Goal: Task Accomplishment & Management: Complete application form

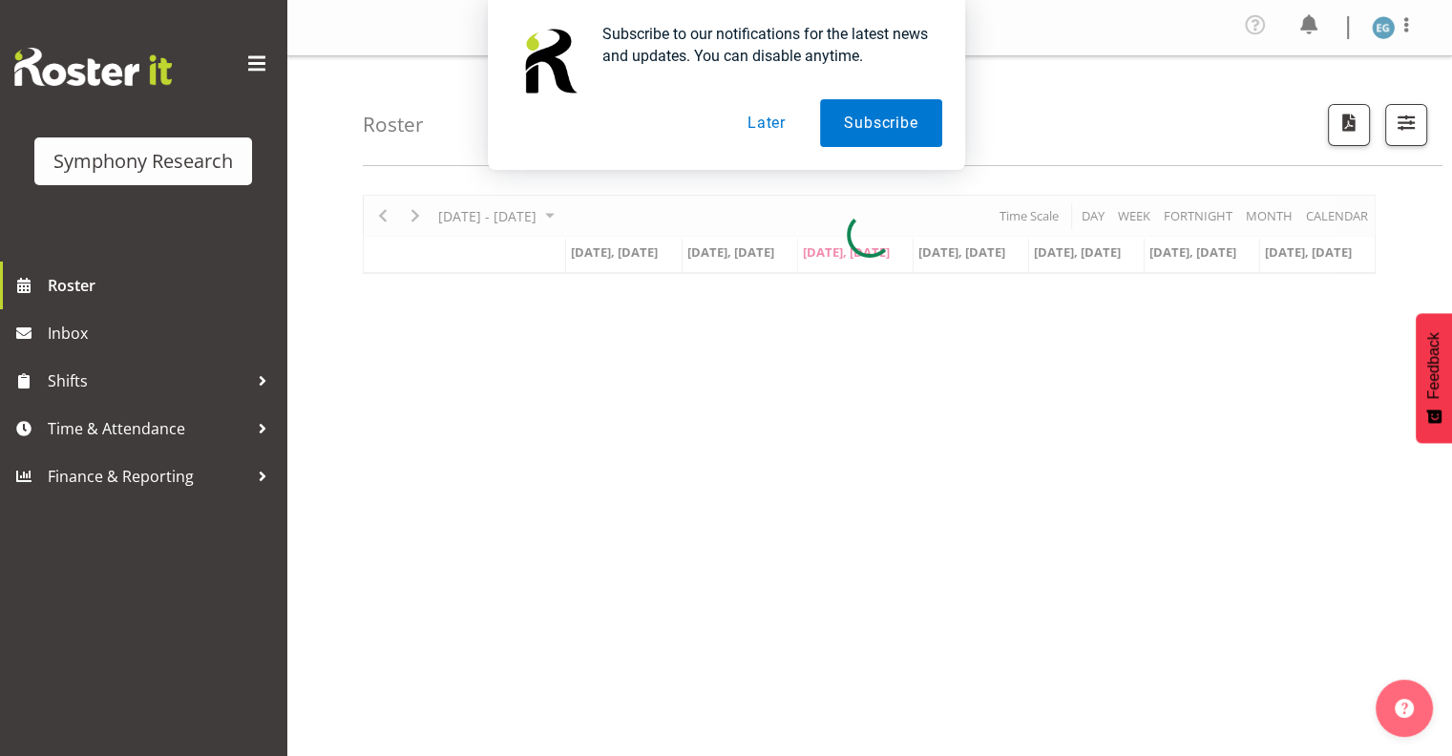
click at [772, 119] on button "Later" at bounding box center [767, 123] width 86 height 48
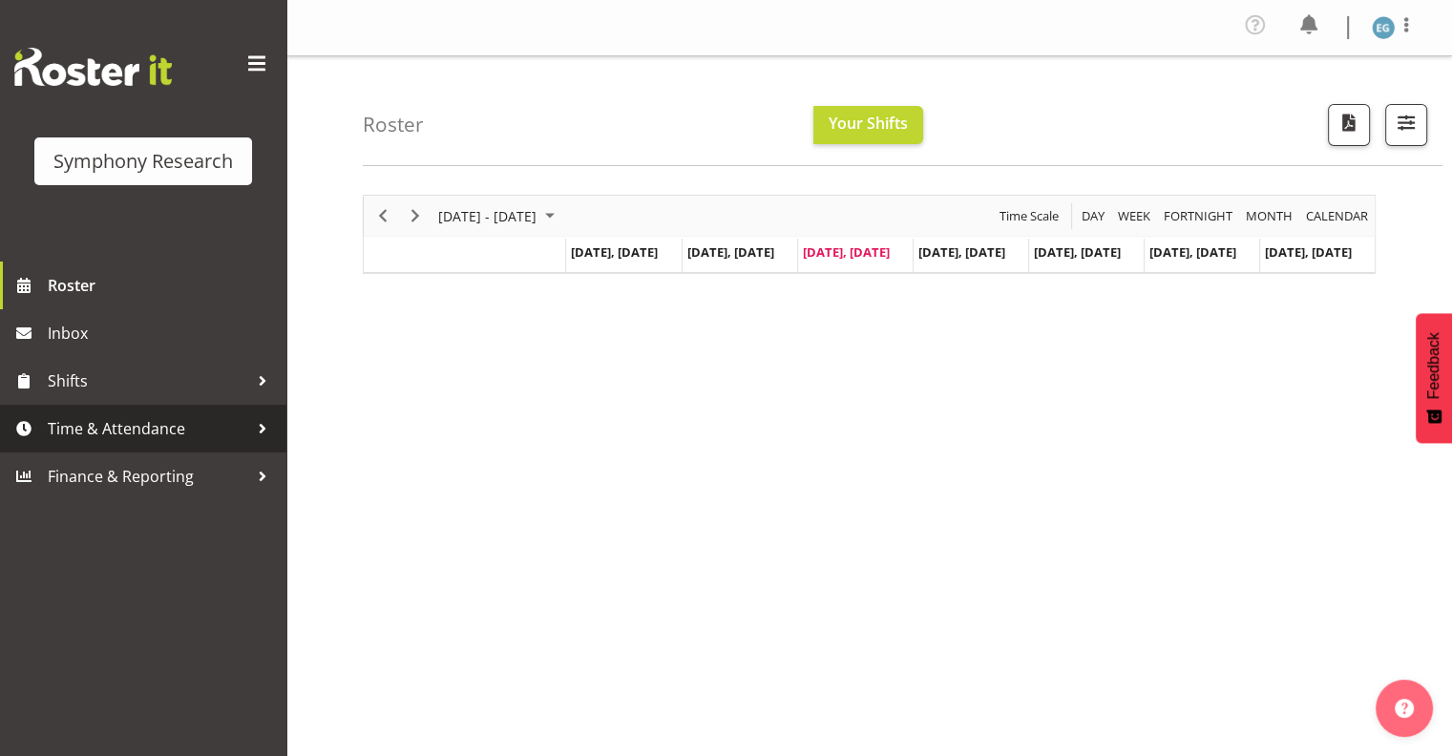
click at [128, 428] on span "Time & Attendance" at bounding box center [148, 428] width 200 height 29
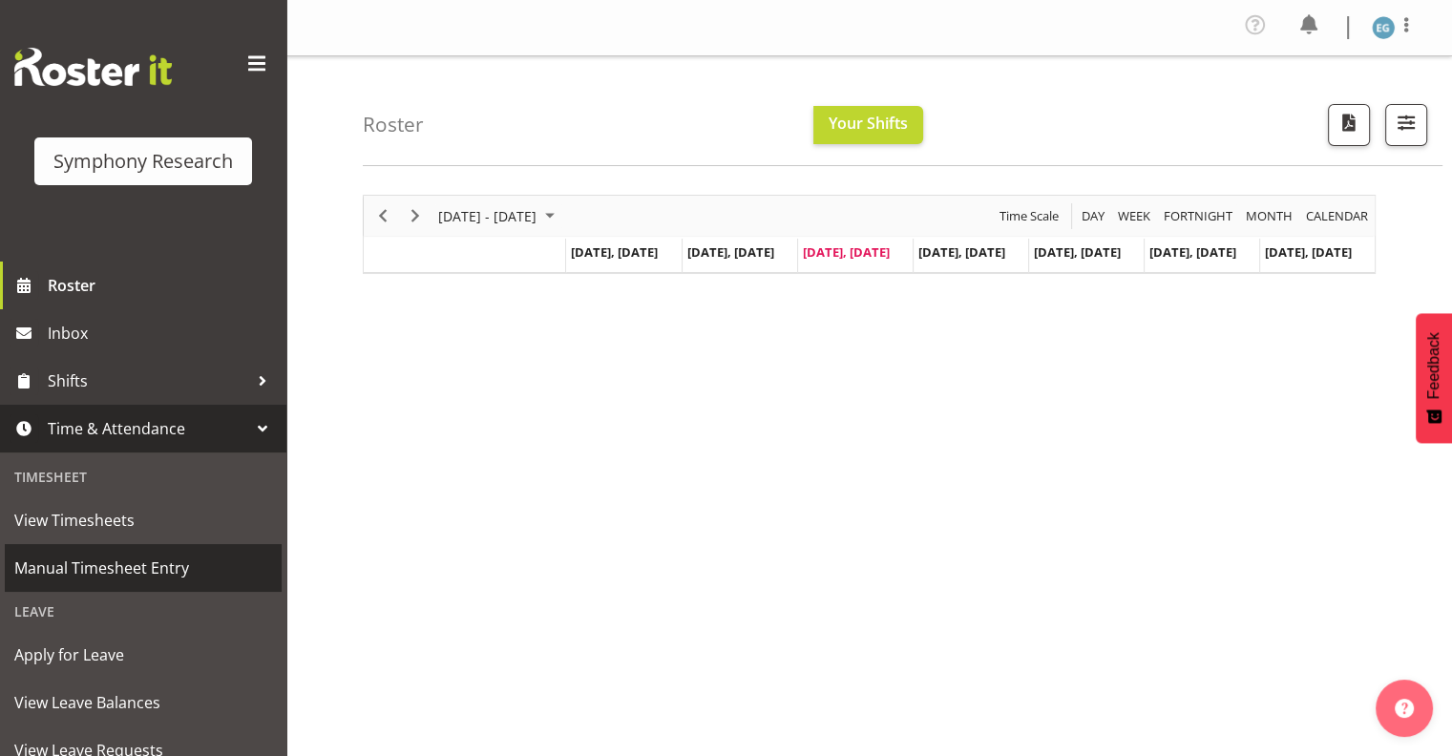
click at [122, 561] on span "Manual Timesheet Entry" at bounding box center [143, 568] width 258 height 29
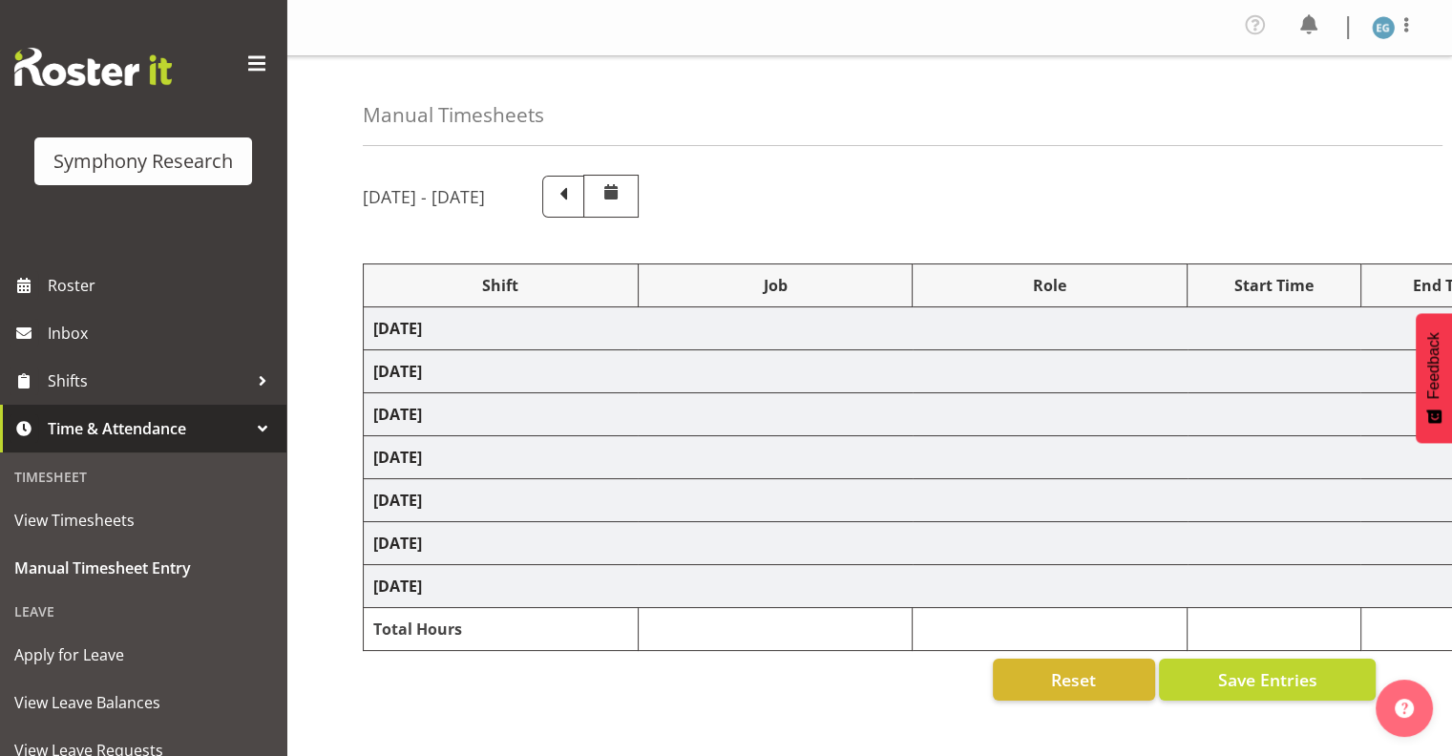
select select "26078"
select select "9636"
select select "26078"
select select "10549"
select select "26078"
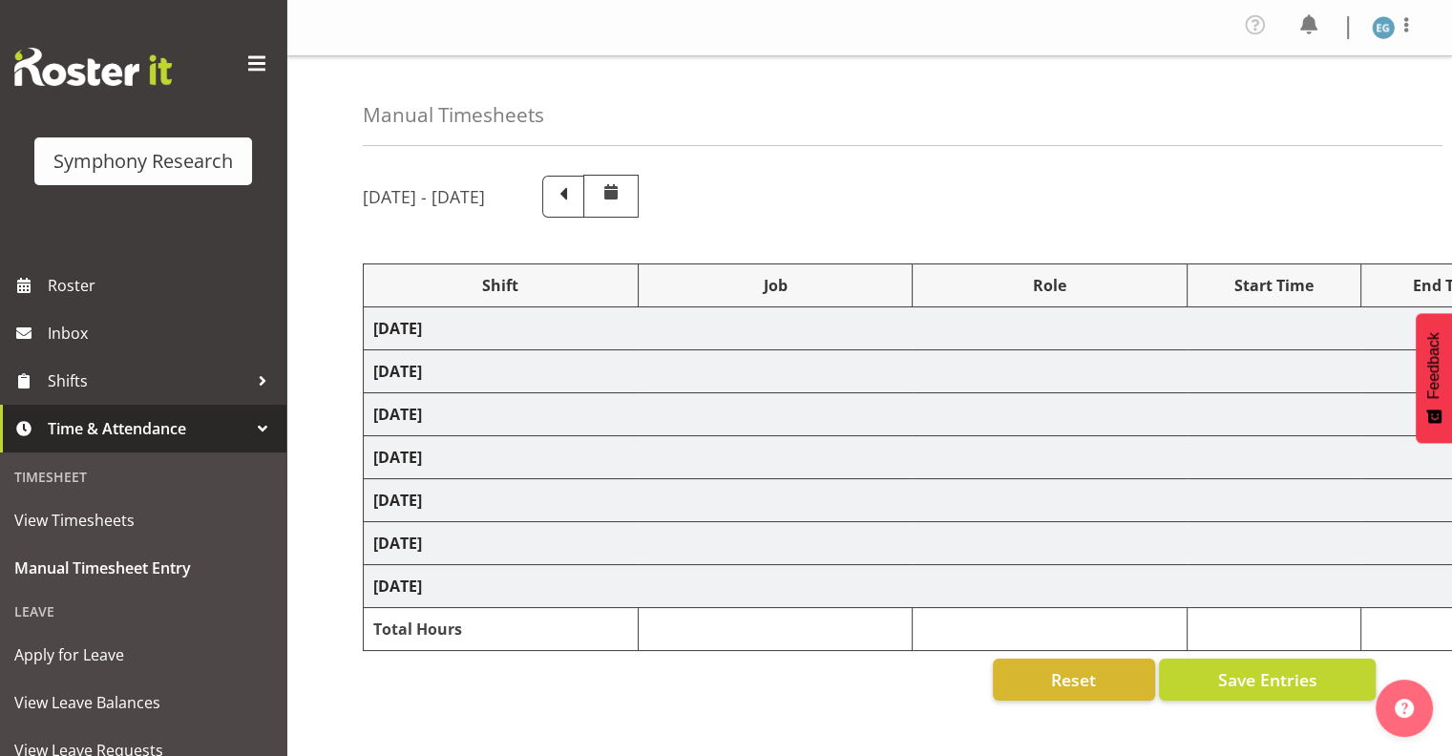
select select "10587"
select select "297"
select select "26078"
select select "10587"
select select "26078"
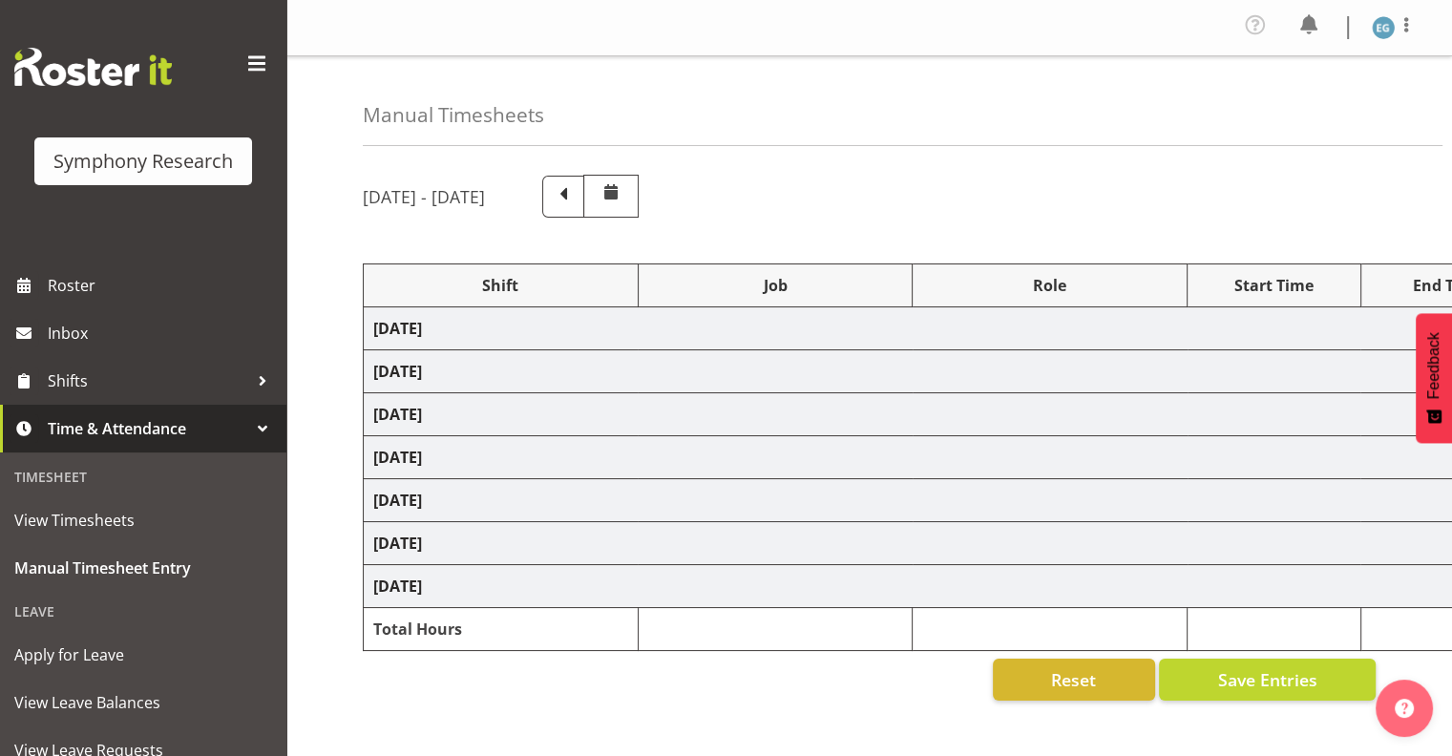
select select "9636"
select select "26078"
select select "10242"
select select "26078"
select select "10587"
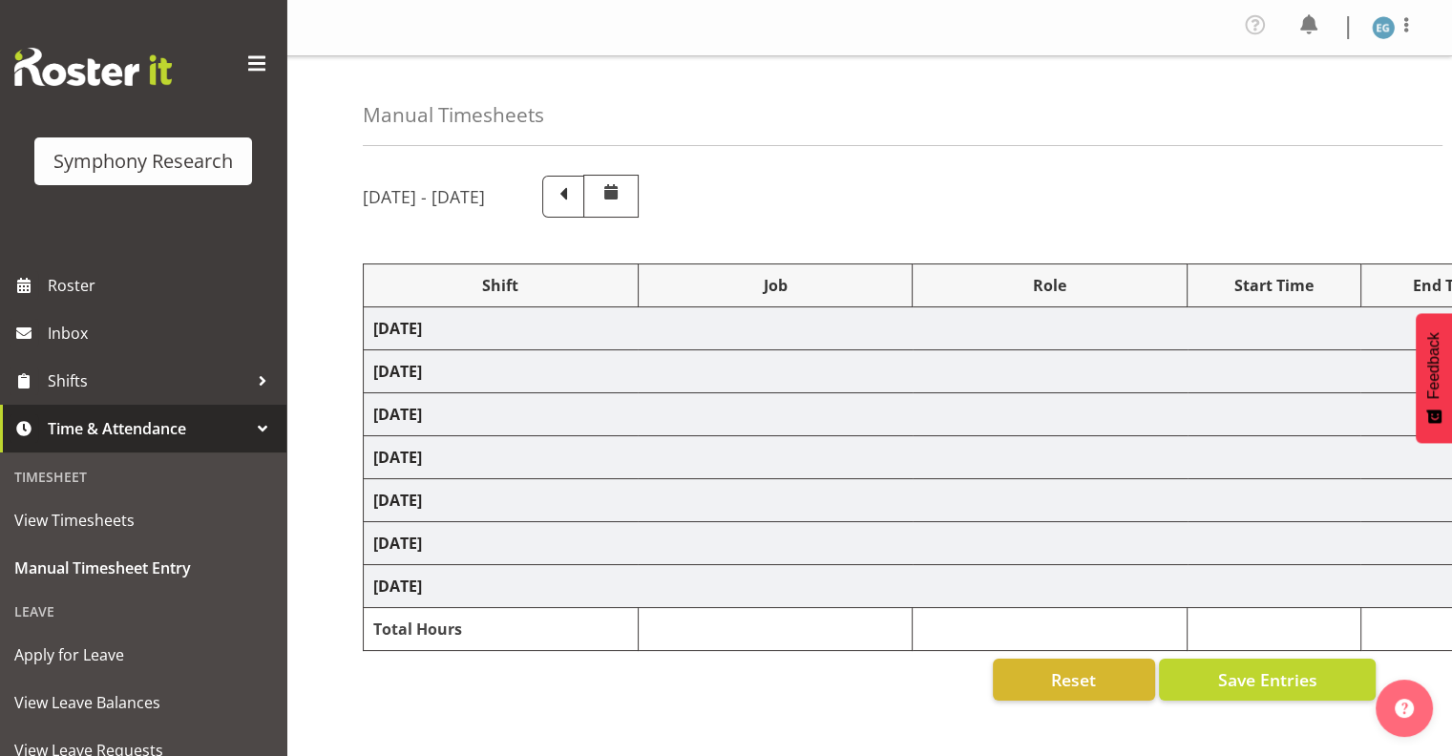
select select "26078"
select select "10587"
select select "48116"
select select "10242"
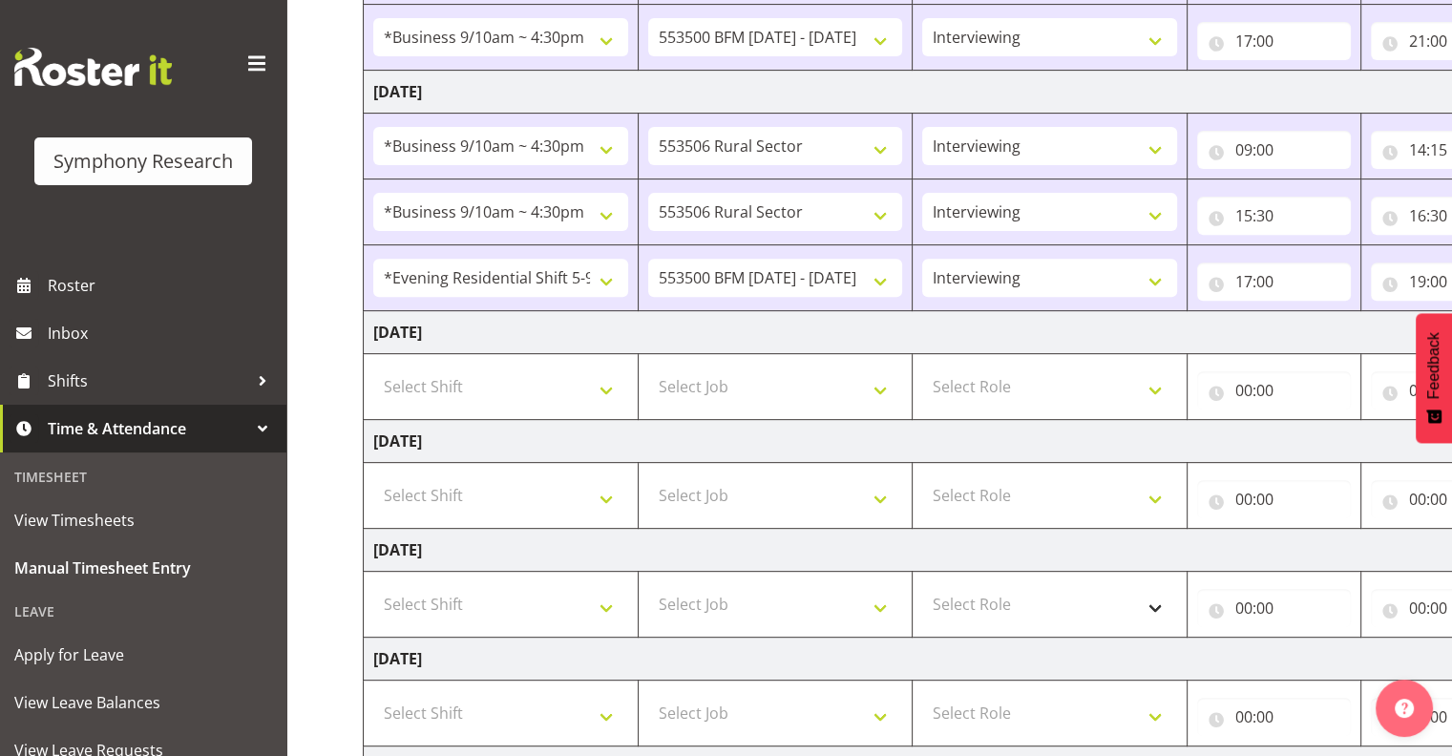
scroll to position [692, 0]
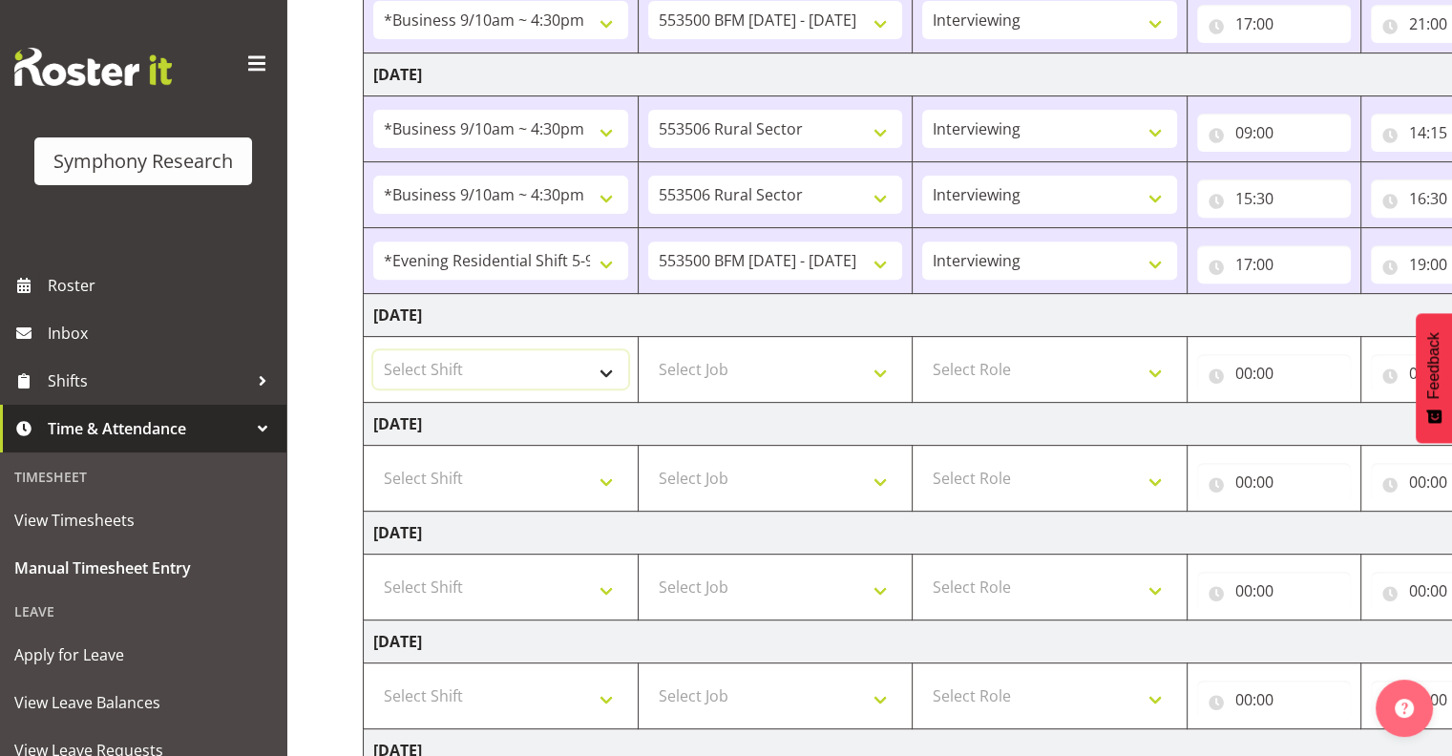
click at [603, 366] on select "Select Shift !!Weekend Residential (Roster IT Shift Label) *Business 9/10am ~ 4…" at bounding box center [500, 369] width 255 height 38
select select "26078"
click at [373, 350] on select "Select Shift !!Weekend Residential (Roster IT Shift Label) *Business 9/10am ~ 4…" at bounding box center [500, 369] width 255 height 38
click at [881, 366] on select "Select Job 550060 IF Admin 553492 World Poll Aus Wave 2 Main 2025 553493 World …" at bounding box center [775, 369] width 255 height 38
select select "10587"
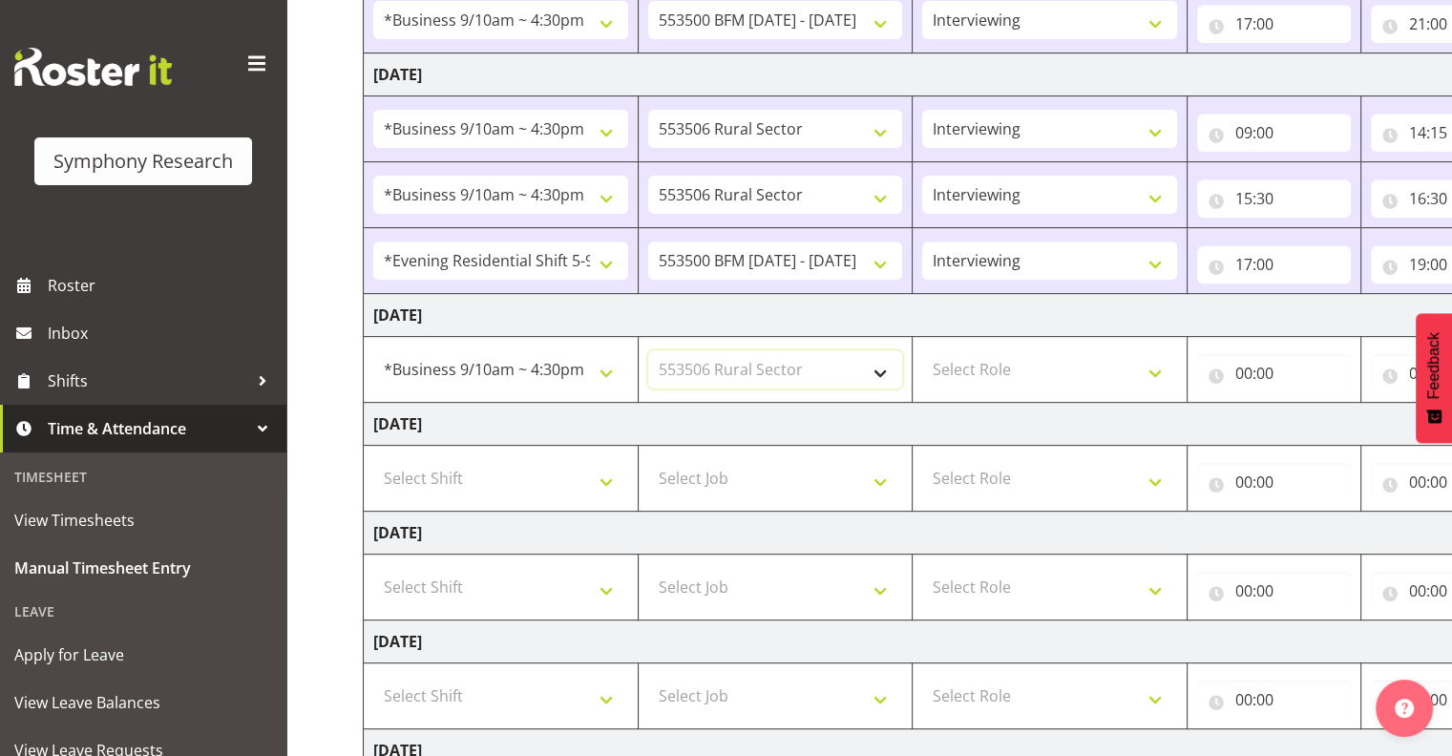
click at [648, 350] on select "Select Job 550060 IF Admin 553492 World Poll Aus Wave 2 Main 2025 553493 World …" at bounding box center [775, 369] width 255 height 38
click at [1153, 362] on select "Select Role Interviewing Briefing" at bounding box center [1049, 369] width 255 height 38
select select "47"
click at [922, 350] on select "Select Role Interviewing Briefing" at bounding box center [1049, 369] width 255 height 38
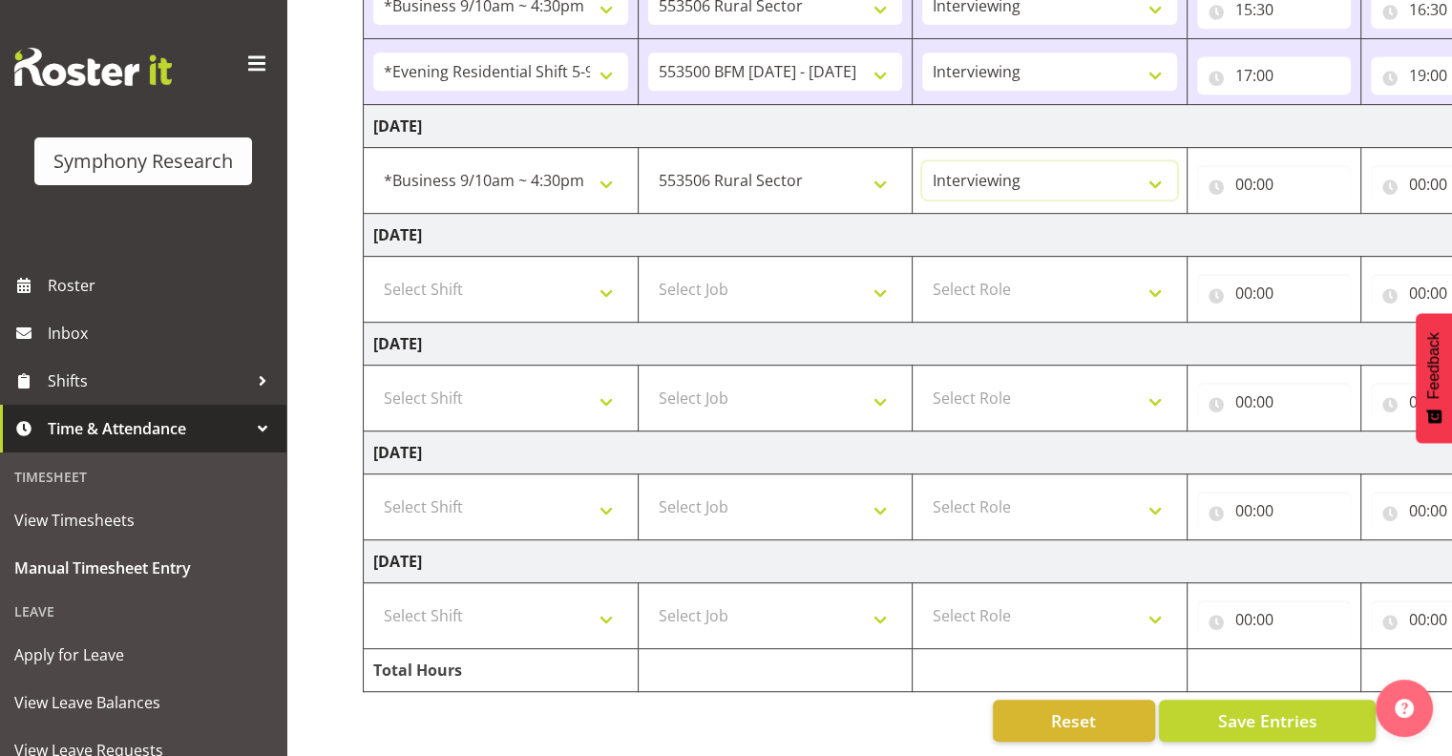
scroll to position [0, 247]
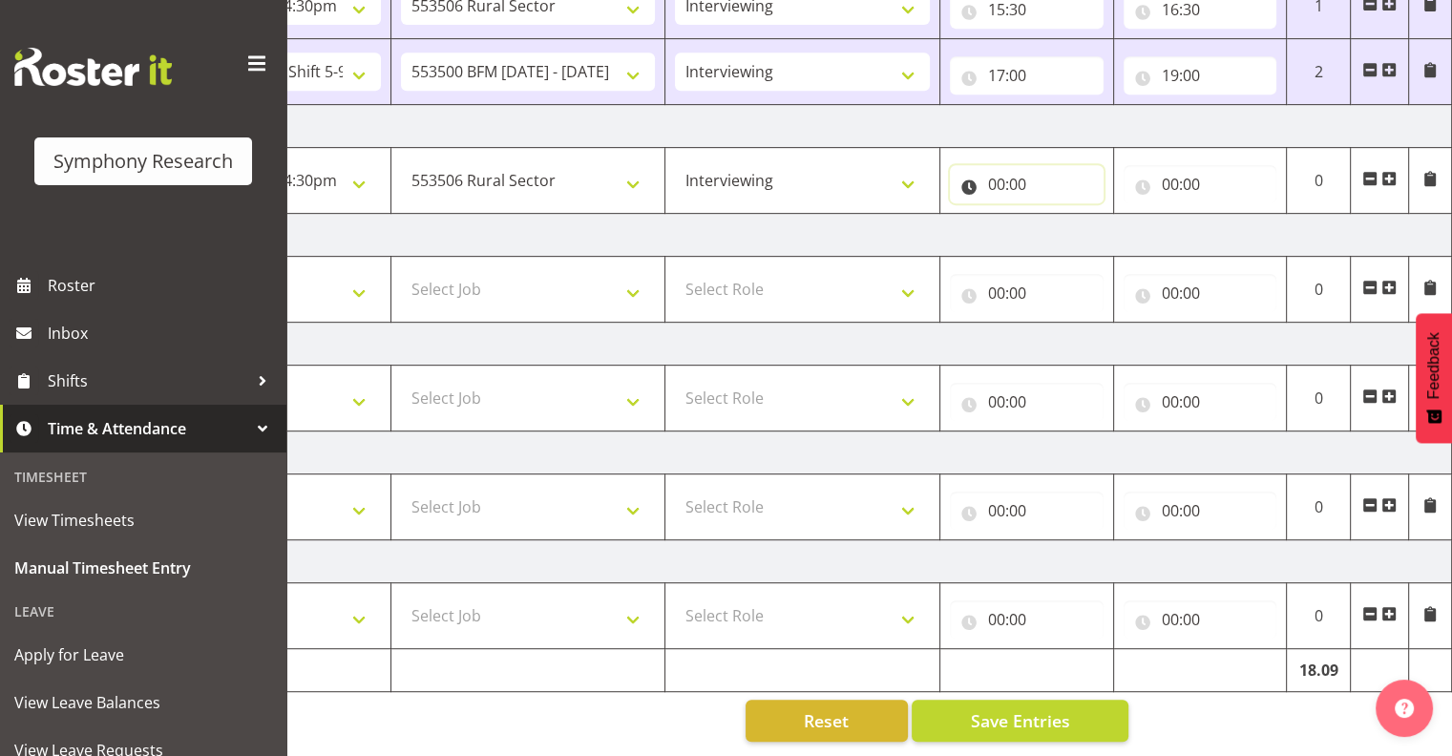
click at [1000, 165] on input "00:00" at bounding box center [1027, 184] width 154 height 38
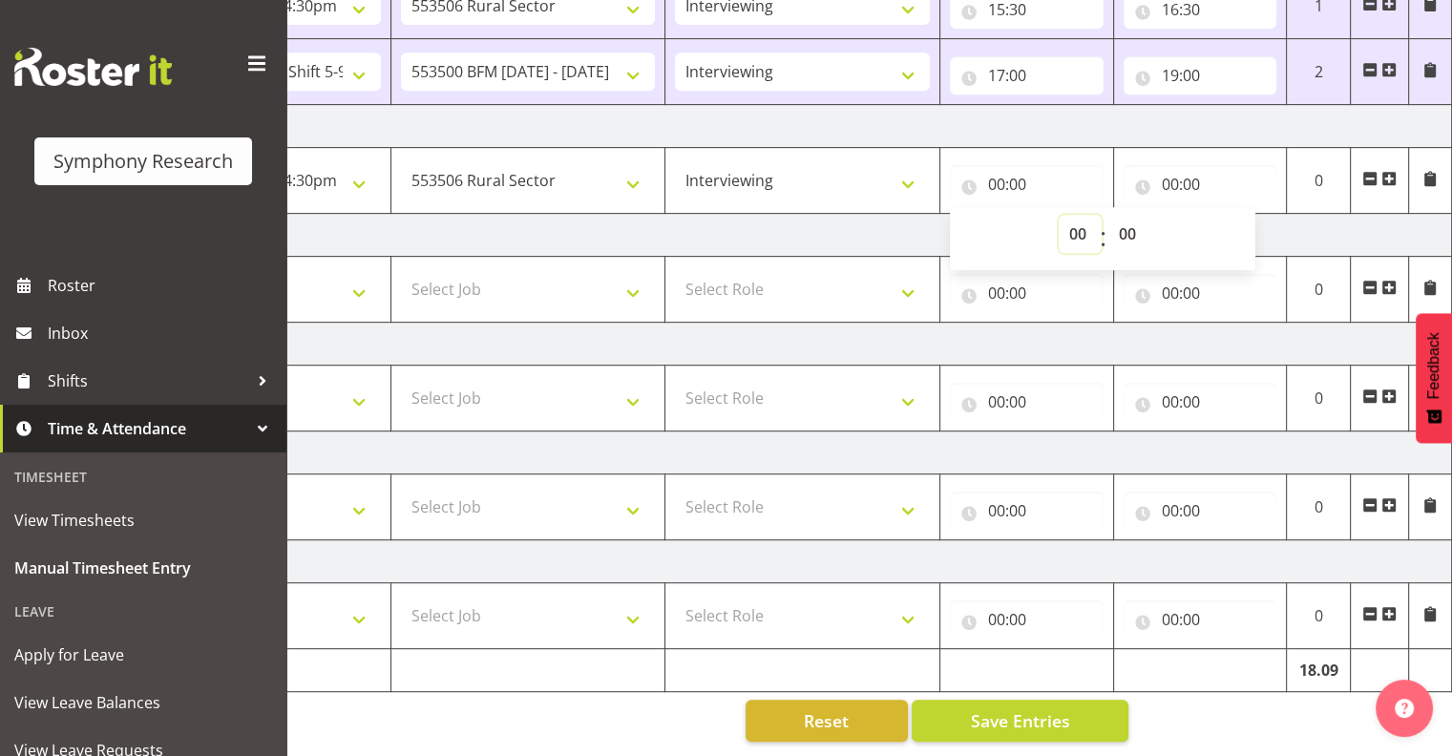
click at [1082, 221] on select "00 01 02 03 04 05 06 07 08 09 10 11 12 13 14 15 16 17 18 19 20 21 22 23" at bounding box center [1080, 234] width 43 height 38
select select "9"
click at [1059, 215] on select "00 01 02 03 04 05 06 07 08 09 10 11 12 13 14 15 16 17 18 19 20 21 22 23" at bounding box center [1080, 234] width 43 height 38
type input "09:00"
click at [1184, 168] on input "00:00" at bounding box center [1201, 184] width 154 height 38
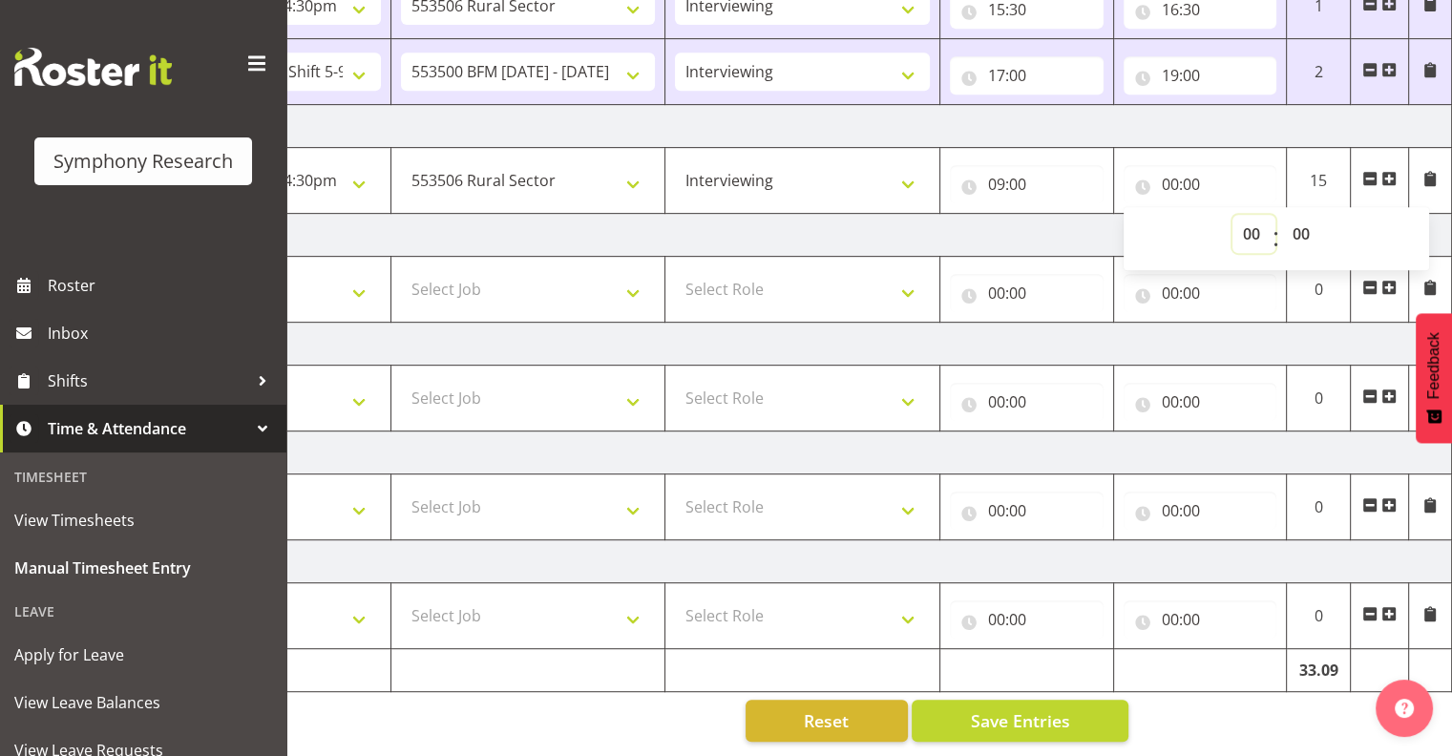
click at [1253, 221] on select "00 01 02 03 04 05 06 07 08 09 10 11 12 13 14 15 16 17 18 19 20 21 22 23" at bounding box center [1253, 234] width 43 height 38
select select "14"
click at [1232, 215] on select "00 01 02 03 04 05 06 07 08 09 10 11 12 13 14 15 16 17 18 19 20 21 22 23" at bounding box center [1253, 234] width 43 height 38
type input "14:00"
click at [1303, 220] on select "00 01 02 03 04 05 06 07 08 09 10 11 12 13 14 15 16 17 18 19 20 21 22 23 24 25 2…" at bounding box center [1303, 234] width 43 height 38
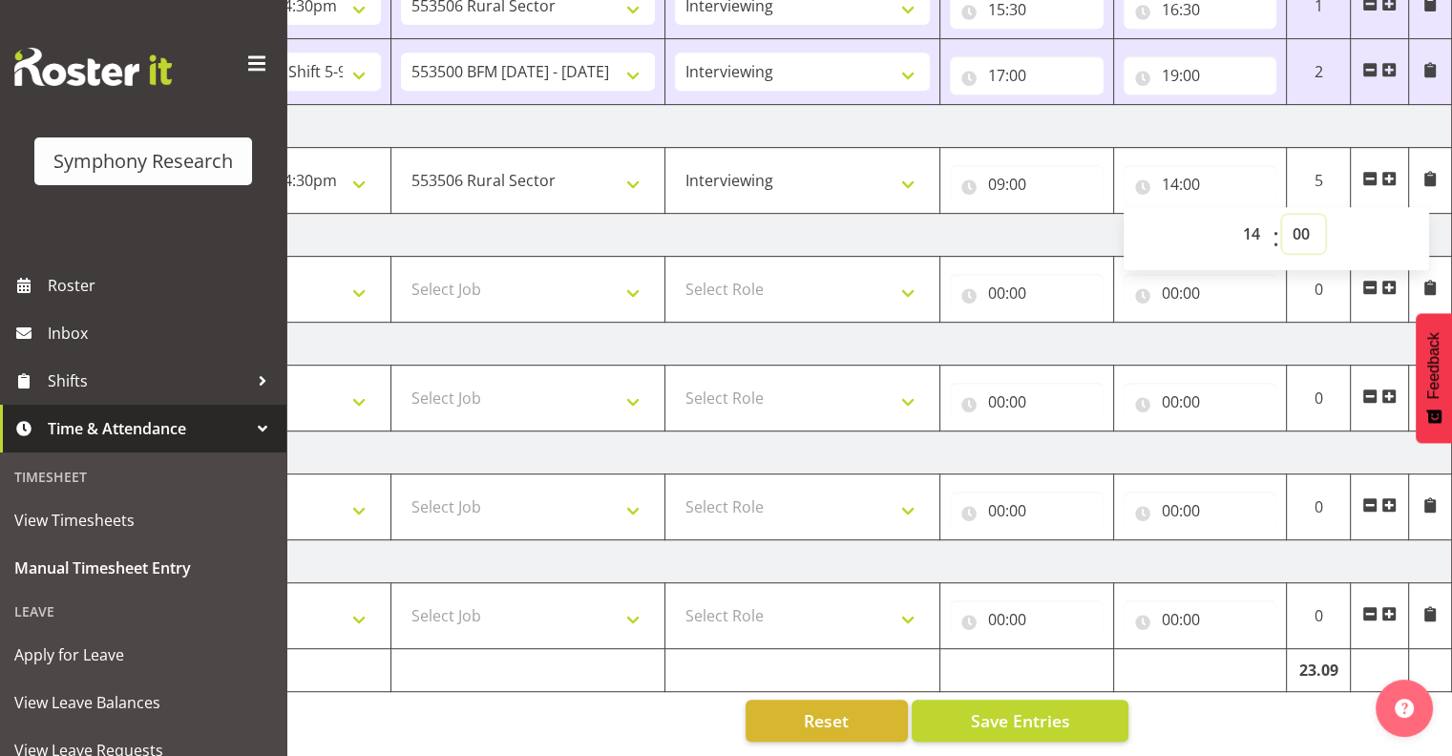
select select "35"
click at [1282, 215] on select "00 01 02 03 04 05 06 07 08 09 10 11 12 13 14 15 16 17 18 19 20 21 22 23 24 25 2…" at bounding box center [1303, 234] width 43 height 38
type input "14:35"
click at [1056, 708] on span "Save Entries" at bounding box center [1019, 720] width 99 height 25
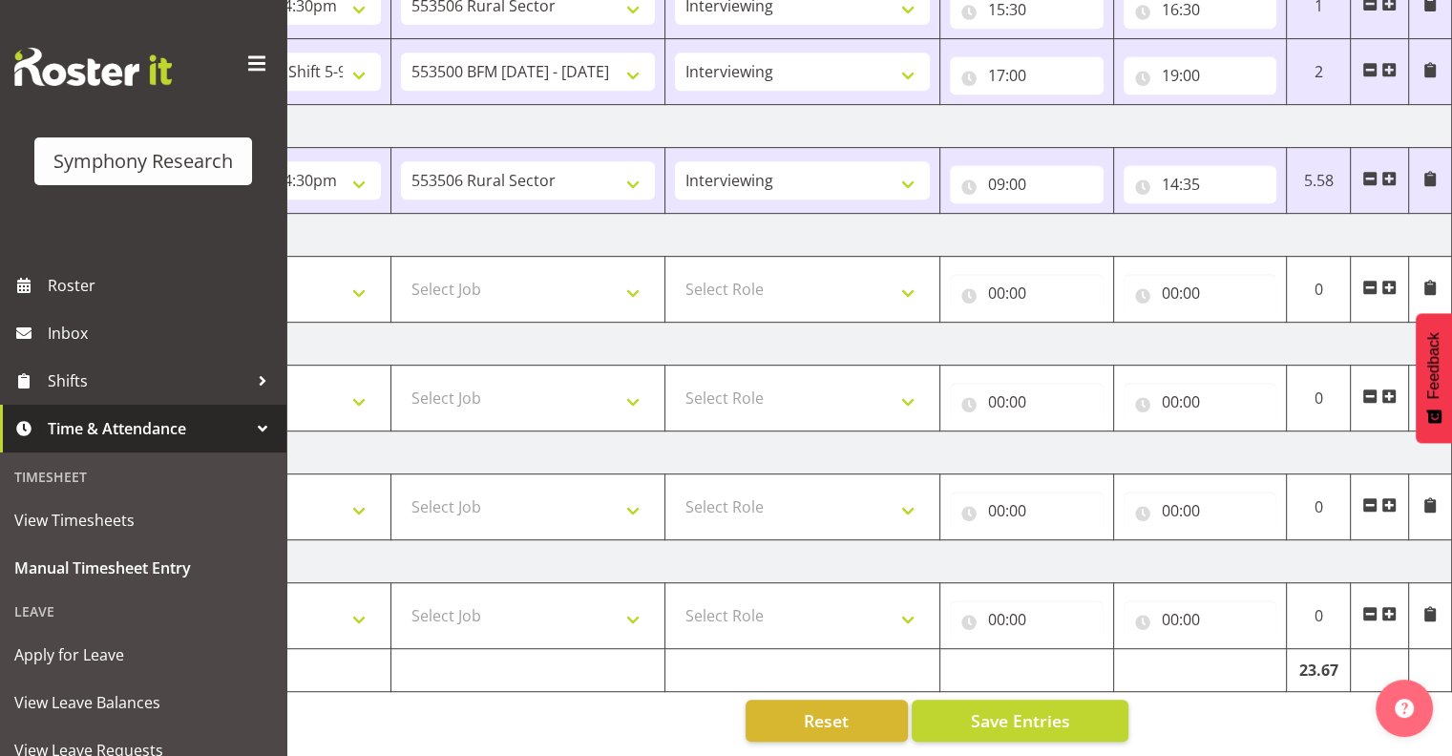
click at [1389, 171] on span at bounding box center [1388, 178] width 15 height 15
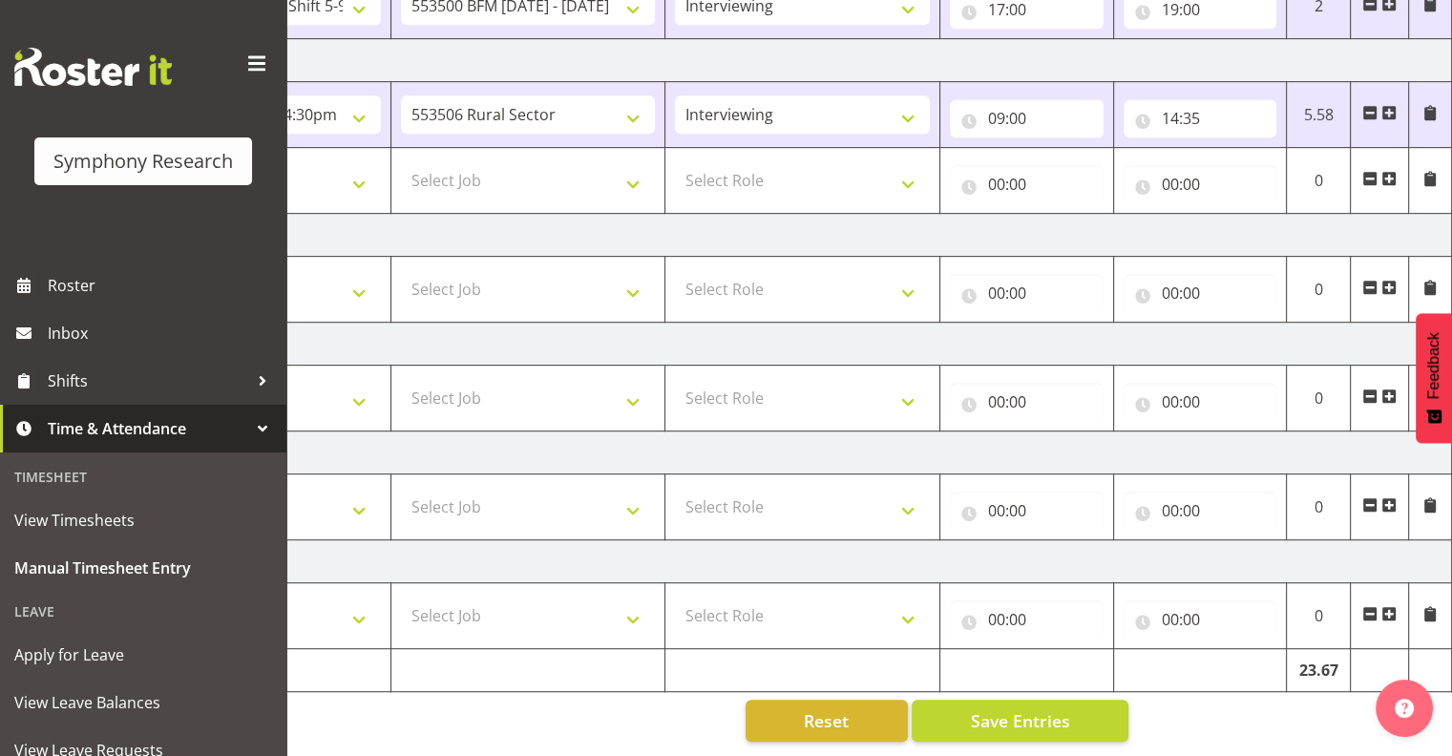
scroll to position [0, 0]
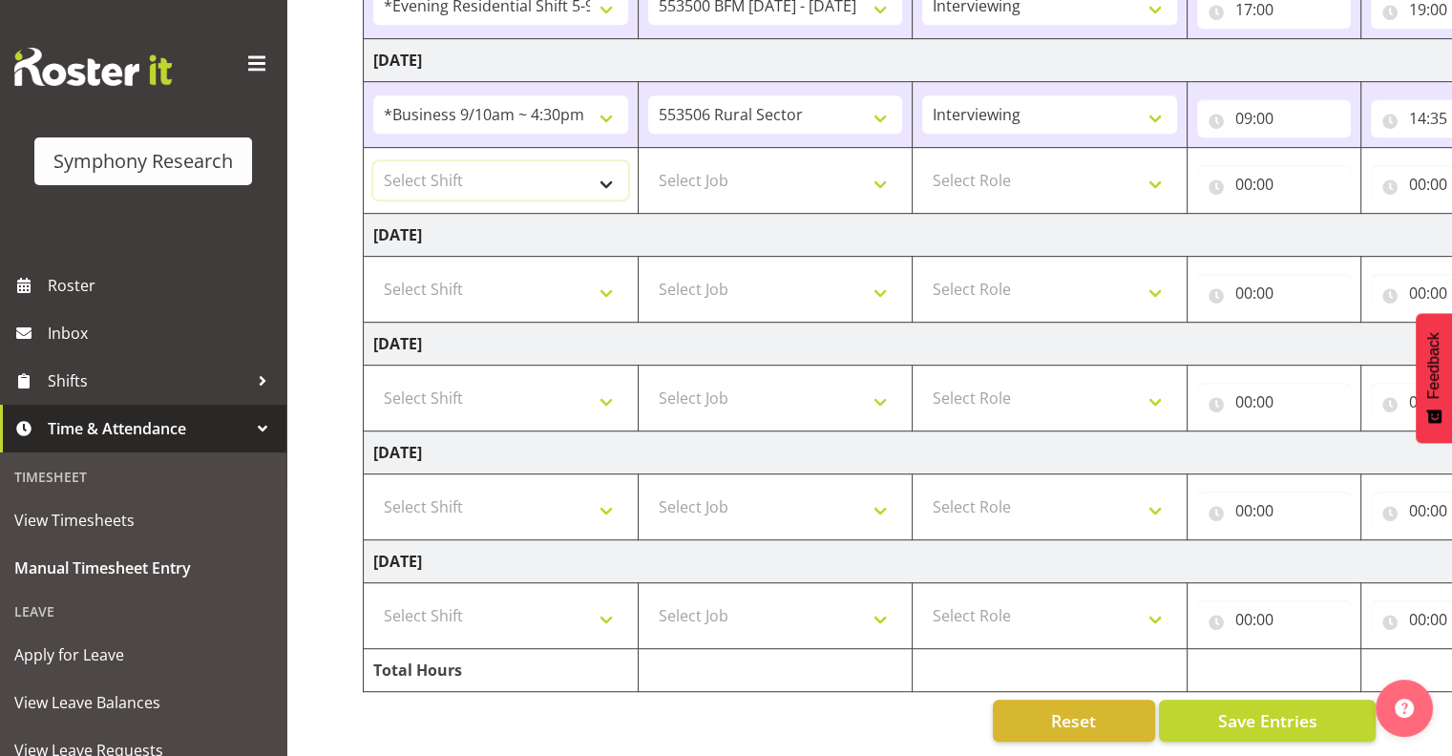
click at [603, 163] on select "Select Shift !!Weekend Residential (Roster IT Shift Label) *Business 9/10am ~ 4…" at bounding box center [500, 180] width 255 height 38
select select "48116"
click at [373, 161] on select "Select Shift !!Weekend Residential (Roster IT Shift Label) *Business 9/10am ~ 4…" at bounding box center [500, 180] width 255 height 38
click at [878, 168] on select "Select Job 550060 IF Admin 553492 World Poll Aus Wave 2 Main 2025 553493 World …" at bounding box center [775, 180] width 255 height 38
select select "10242"
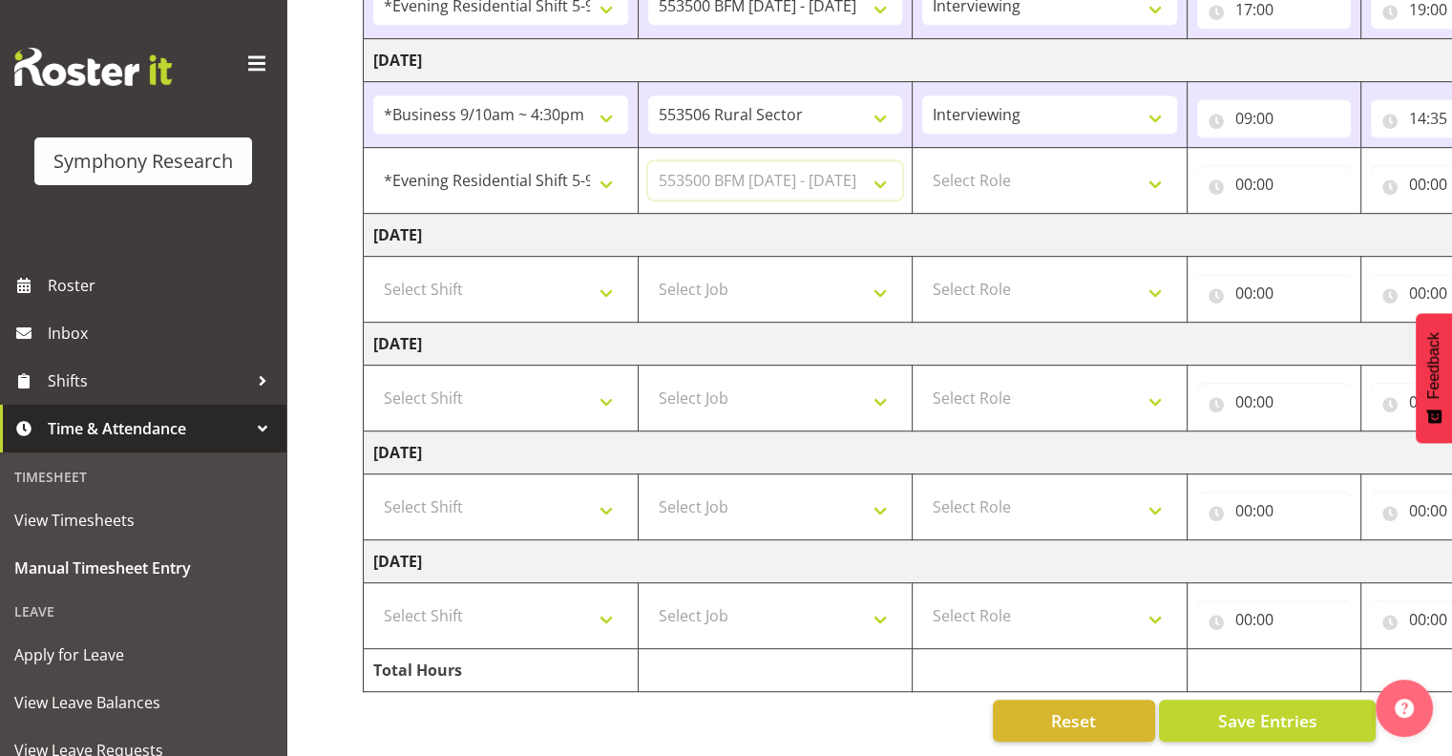
click at [648, 161] on select "Select Job 550060 IF Admin 553492 World Poll Aus Wave 2 Main 2025 553493 World …" at bounding box center [775, 180] width 255 height 38
click at [1152, 173] on select "Select Role Interviewing Briefing" at bounding box center [1049, 180] width 255 height 38
select select "47"
click at [922, 161] on select "Select Role Interviewing Briefing" at bounding box center [1049, 180] width 255 height 38
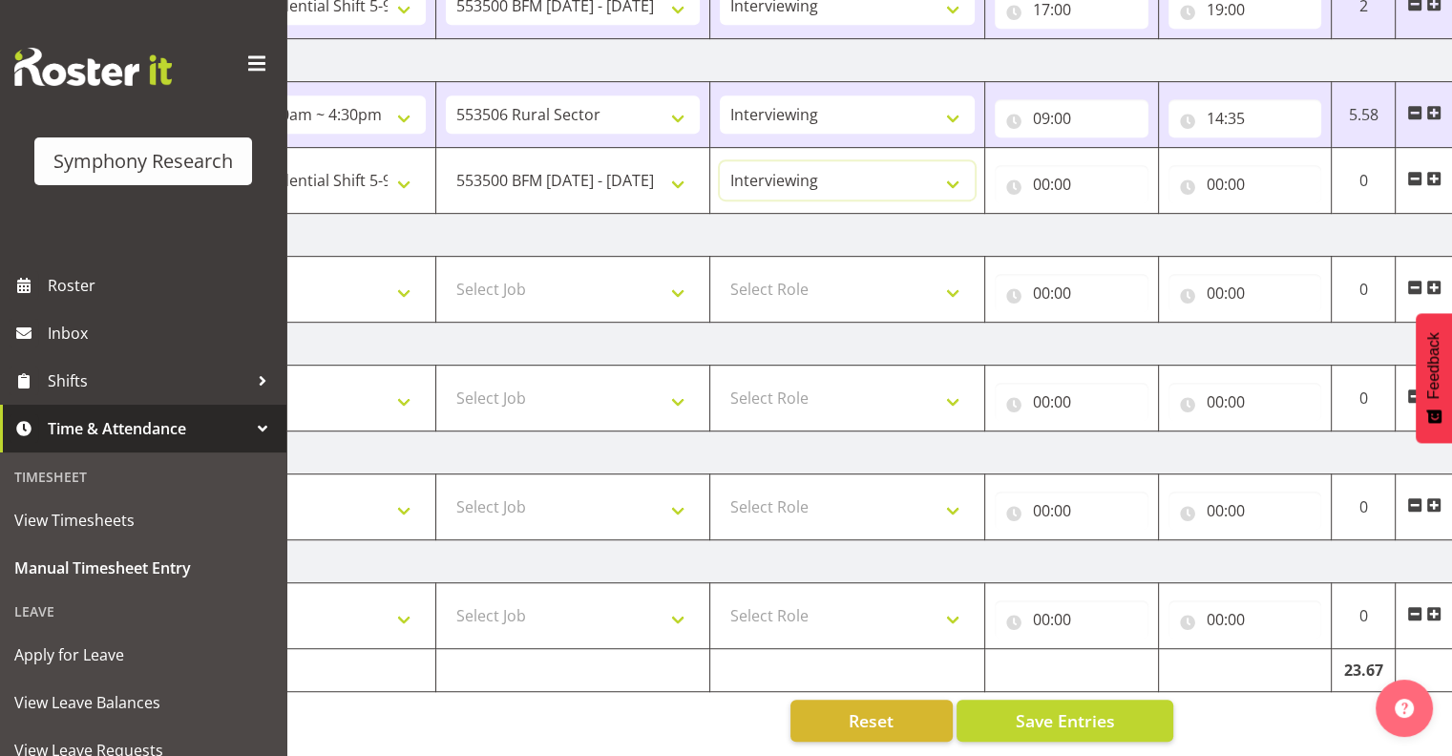
scroll to position [0, 247]
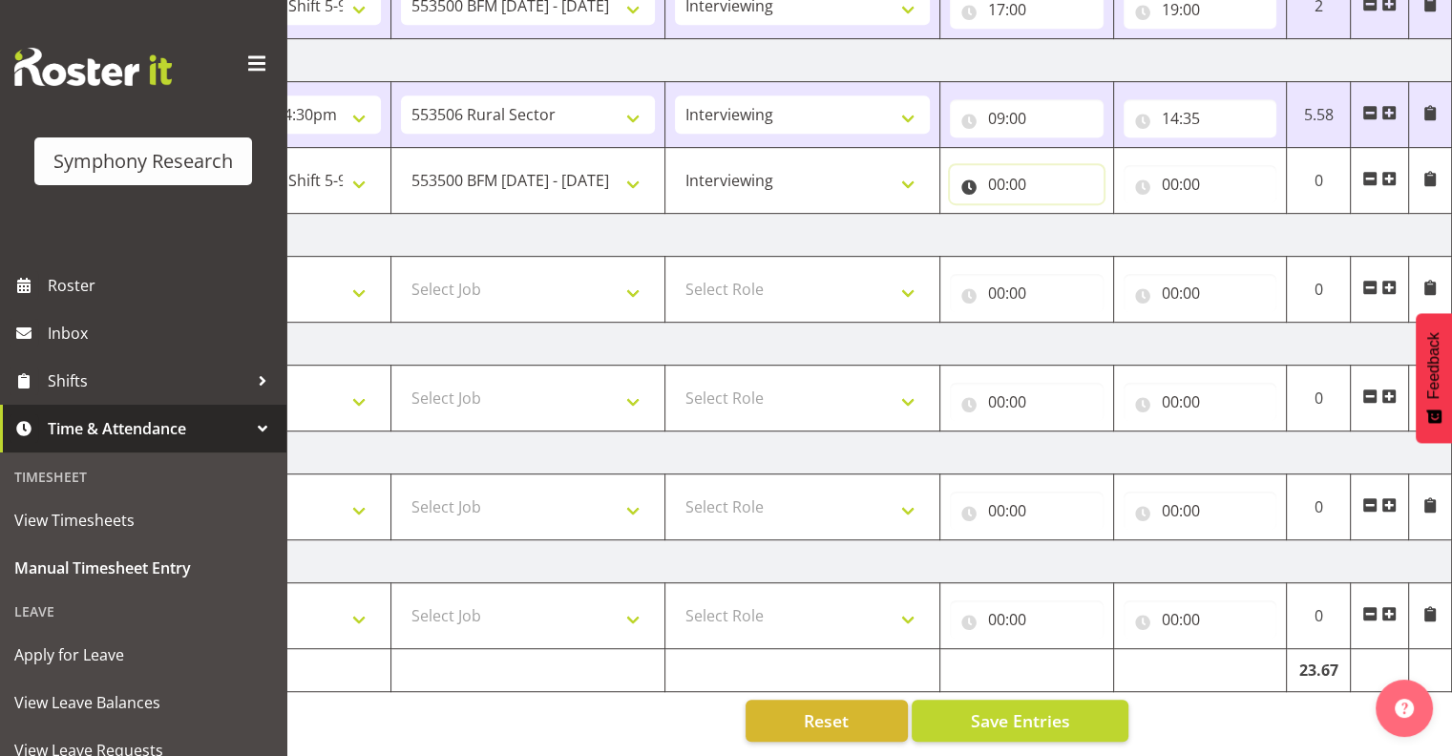
click at [1000, 169] on input "00:00" at bounding box center [1027, 184] width 154 height 38
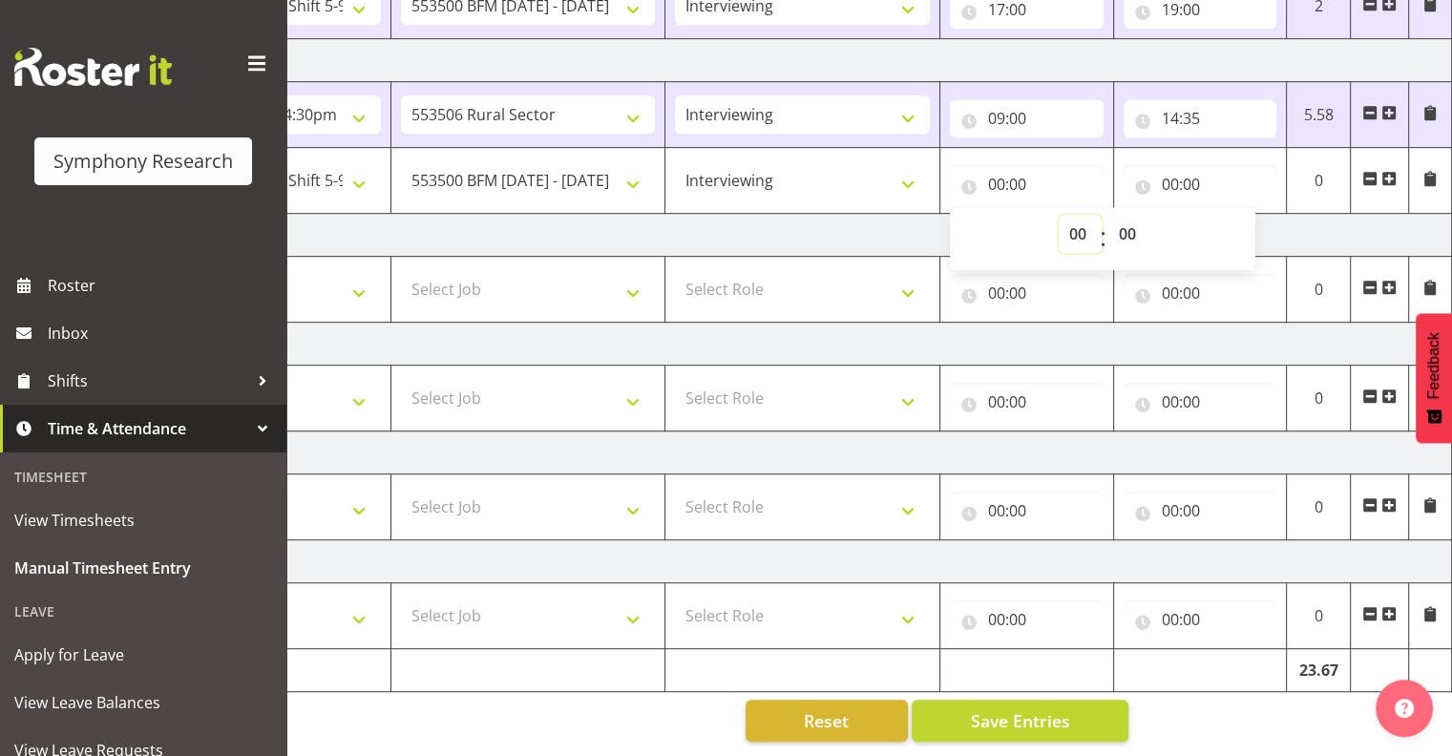
click at [1077, 215] on select "00 01 02 03 04 05 06 07 08 09 10 11 12 13 14 15 16 17 18 19 20 21 22 23" at bounding box center [1080, 234] width 43 height 38
select select "8"
click at [1059, 215] on select "00 01 02 03 04 05 06 07 08 09 10 11 12 13 14 15 16 17 18 19 20 21 22 23" at bounding box center [1080, 234] width 43 height 38
type input "08:00"
click at [1125, 218] on select "00 01 02 03 04 05 06 07 08 09 10 11 12 13 14 15 16 17 18 19 20 21 22 23 24 25 2…" at bounding box center [1129, 234] width 43 height 38
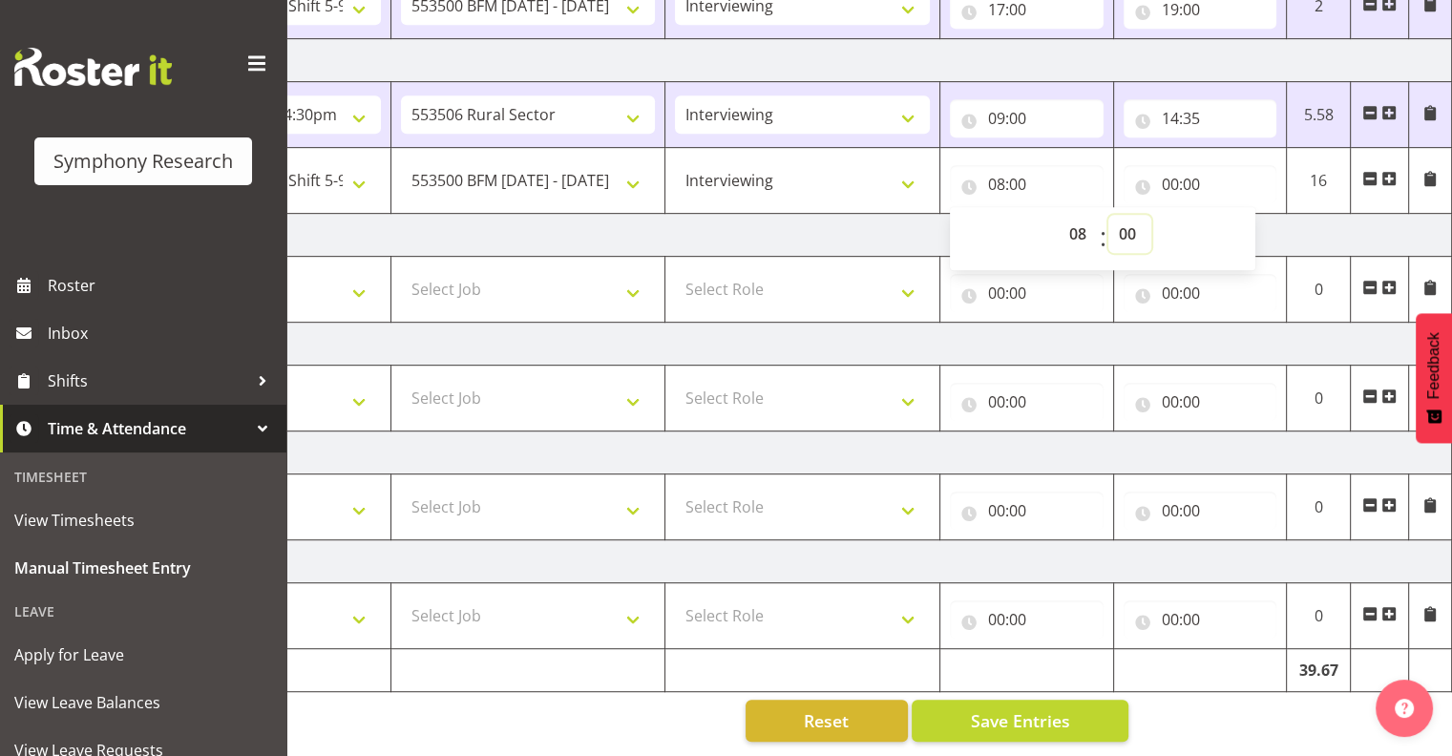
select select "18"
click at [1108, 215] on select "00 01 02 03 04 05 06 07 08 09 10 11 12 13 14 15 16 17 18 19 20 21 22 23 24 25 2…" at bounding box center [1129, 234] width 43 height 38
type input "08:18"
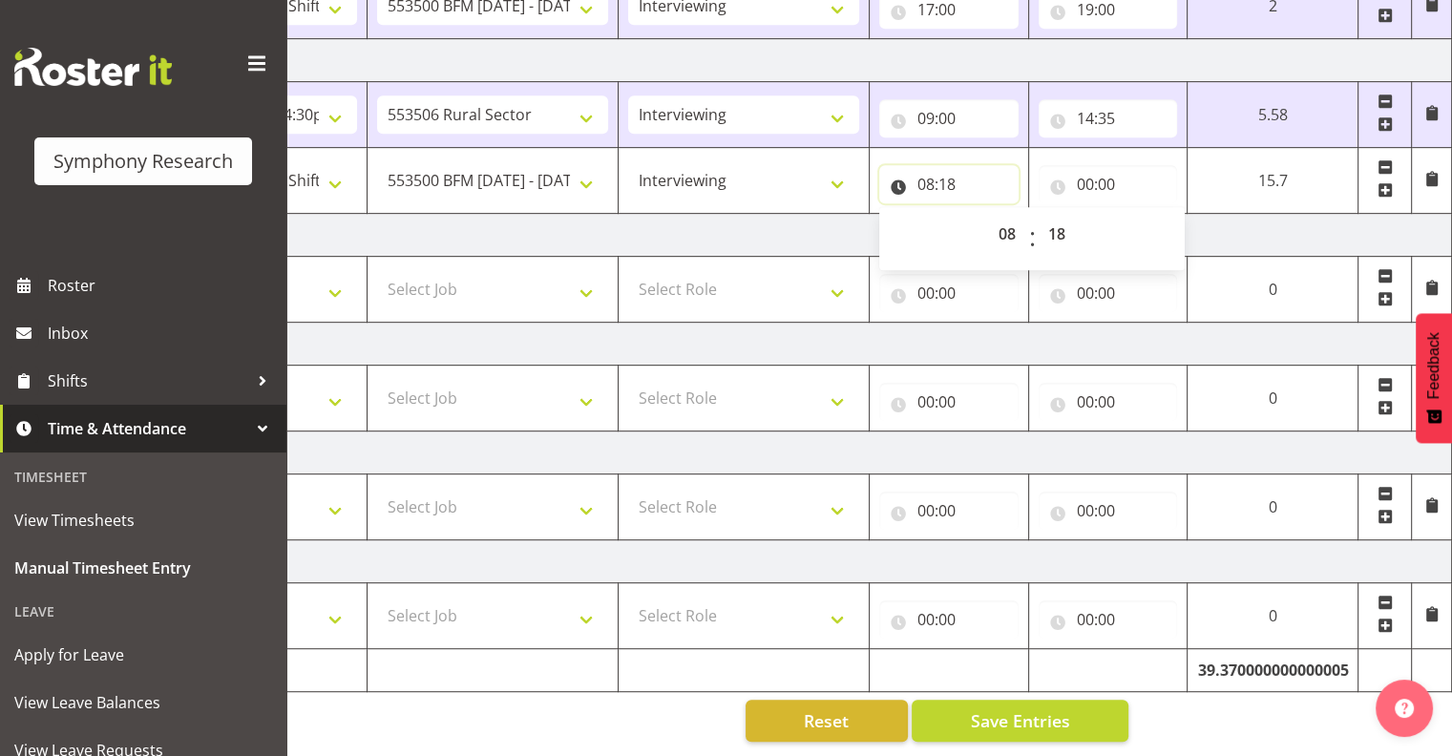
click at [935, 172] on input "08:18" at bounding box center [948, 184] width 139 height 38
click at [917, 168] on input "08:18" at bounding box center [948, 184] width 139 height 38
click at [1003, 218] on select "00 01 02 03 04 05 06 07 08 09 10 11 12 13 14 15 16 17 18 19 20 21 22 23" at bounding box center [1009, 234] width 43 height 38
select select "18"
click at [1031, 215] on select "00 01 02 03 04 05 06 07 08 09 10 11 12 13 14 15 16 17 18 19 20 21 22 23" at bounding box center [1009, 234] width 43 height 38
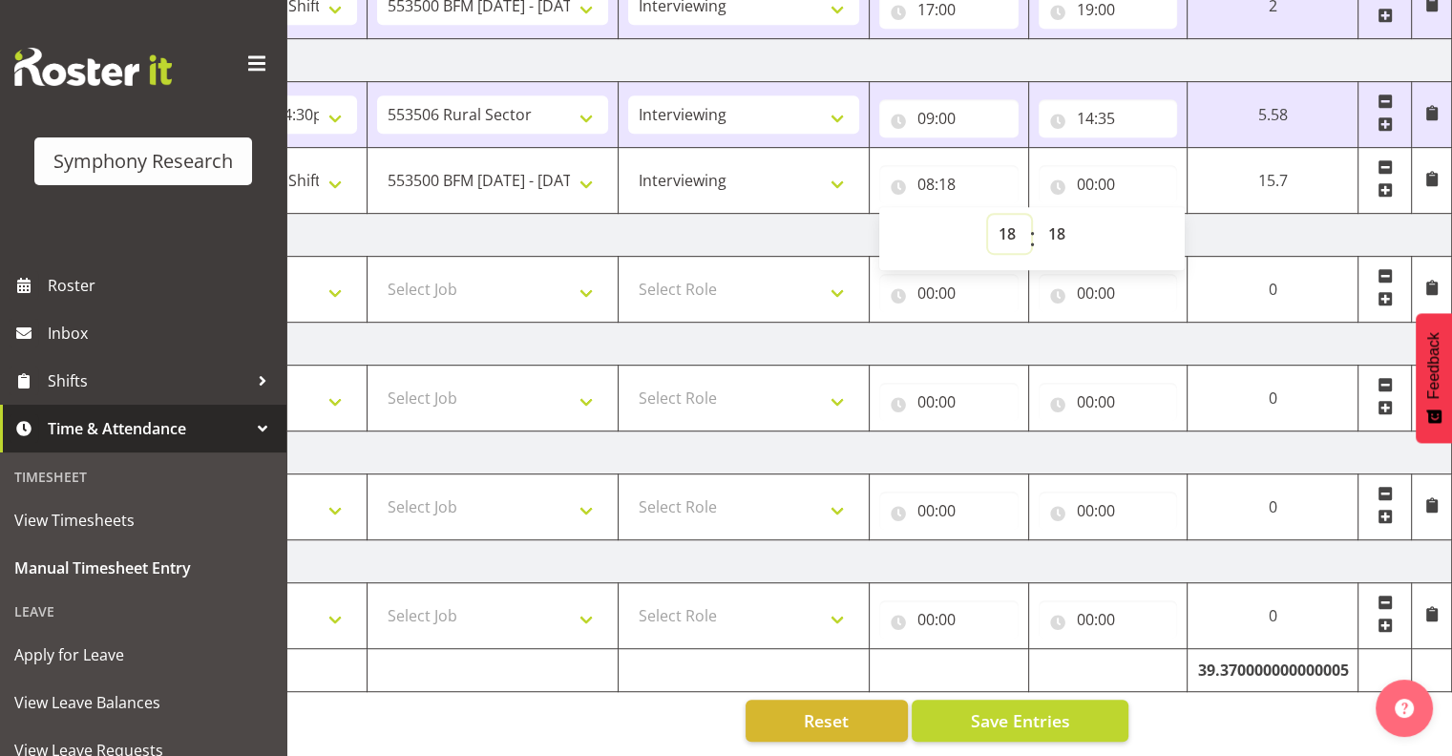
type input "18:18"
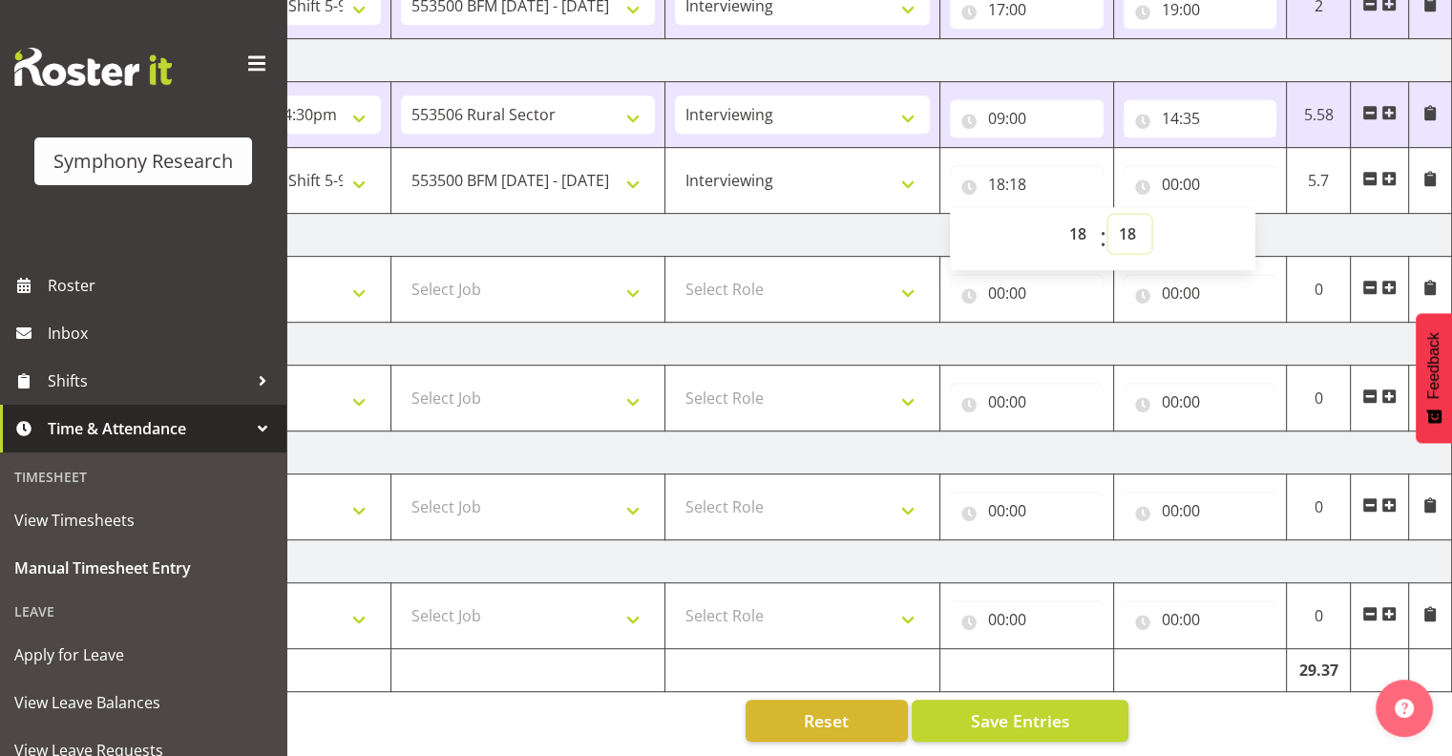
click at [1127, 219] on select "00 01 02 03 04 05 06 07 08 09 10 11 12 13 14 15 16 17 18 19 20 21 22 23 24 25 2…" at bounding box center [1129, 234] width 43 height 38
select select "30"
click at [1108, 215] on select "00 01 02 03 04 05 06 07 08 09 10 11 12 13 14 15 16 17 18 19 20 21 22 23 24 25 2…" at bounding box center [1129, 234] width 43 height 38
type input "18:30"
click at [1175, 167] on input "00:00" at bounding box center [1201, 184] width 154 height 38
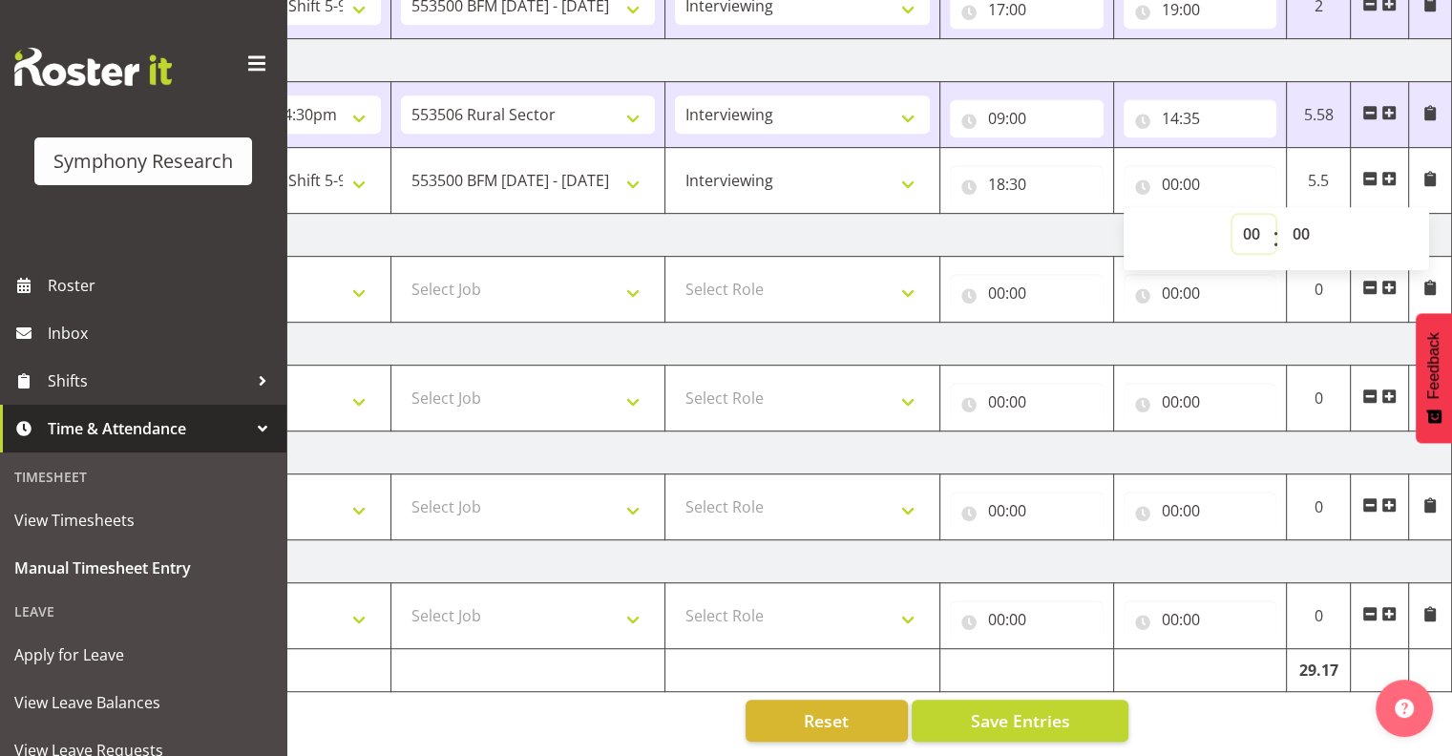
click at [1249, 221] on select "00 01 02 03 04 05 06 07 08 09 10 11 12 13 14 15 16 17 18 19 20 21 22 23" at bounding box center [1253, 234] width 43 height 38
select select "21"
click at [1232, 215] on select "00 01 02 03 04 05 06 07 08 09 10 11 12 13 14 15 16 17 18 19 20 21 22 23" at bounding box center [1253, 234] width 43 height 38
type input "21:00"
click at [1019, 708] on span "Save Entries" at bounding box center [1019, 720] width 99 height 25
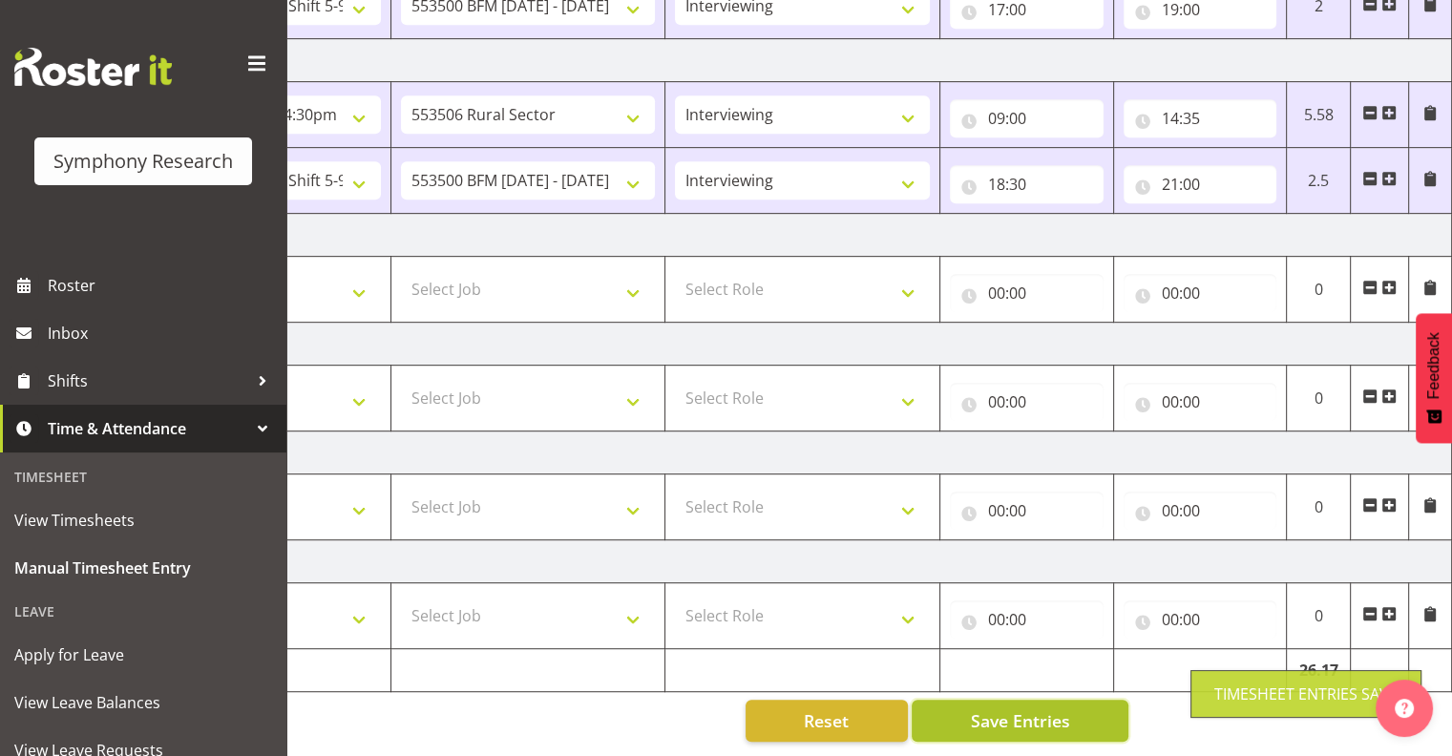
click at [1058, 708] on span "Save Entries" at bounding box center [1019, 720] width 99 height 25
click at [998, 708] on span "Save Entries" at bounding box center [1019, 720] width 99 height 25
